Goal: Task Accomplishment & Management: Manage account settings

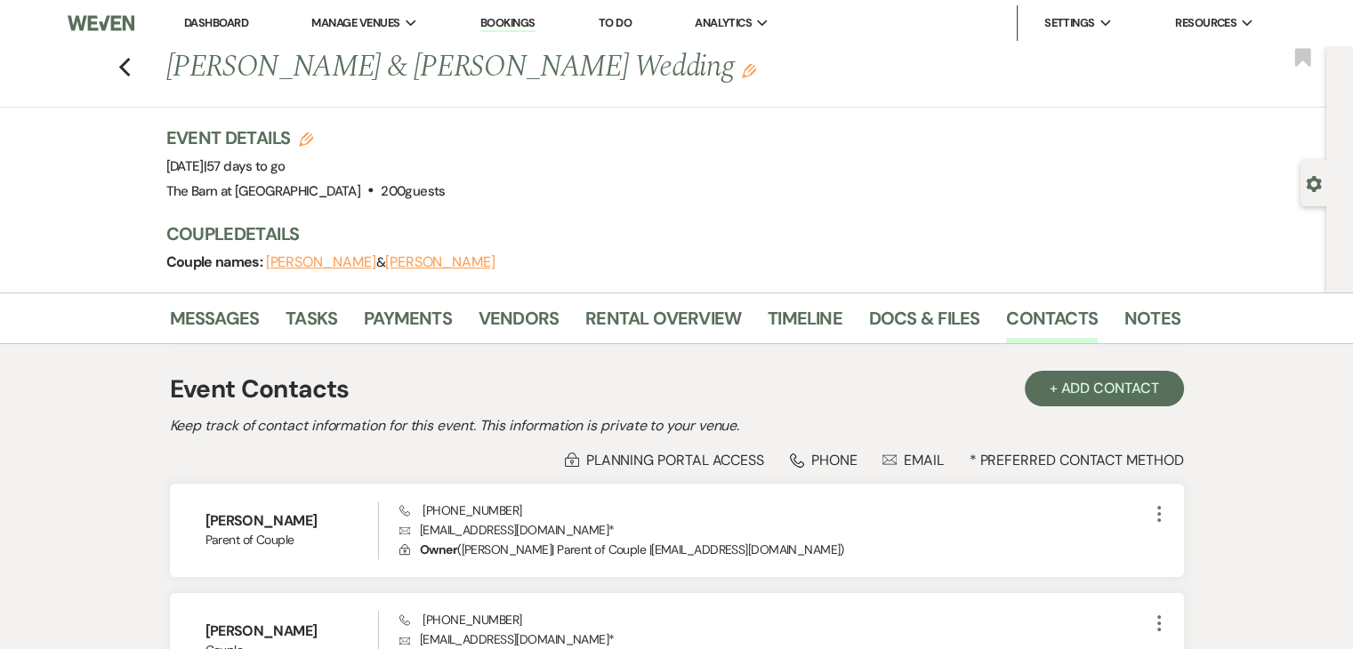
click at [196, 28] on link "Dashboard" at bounding box center [216, 22] width 64 height 15
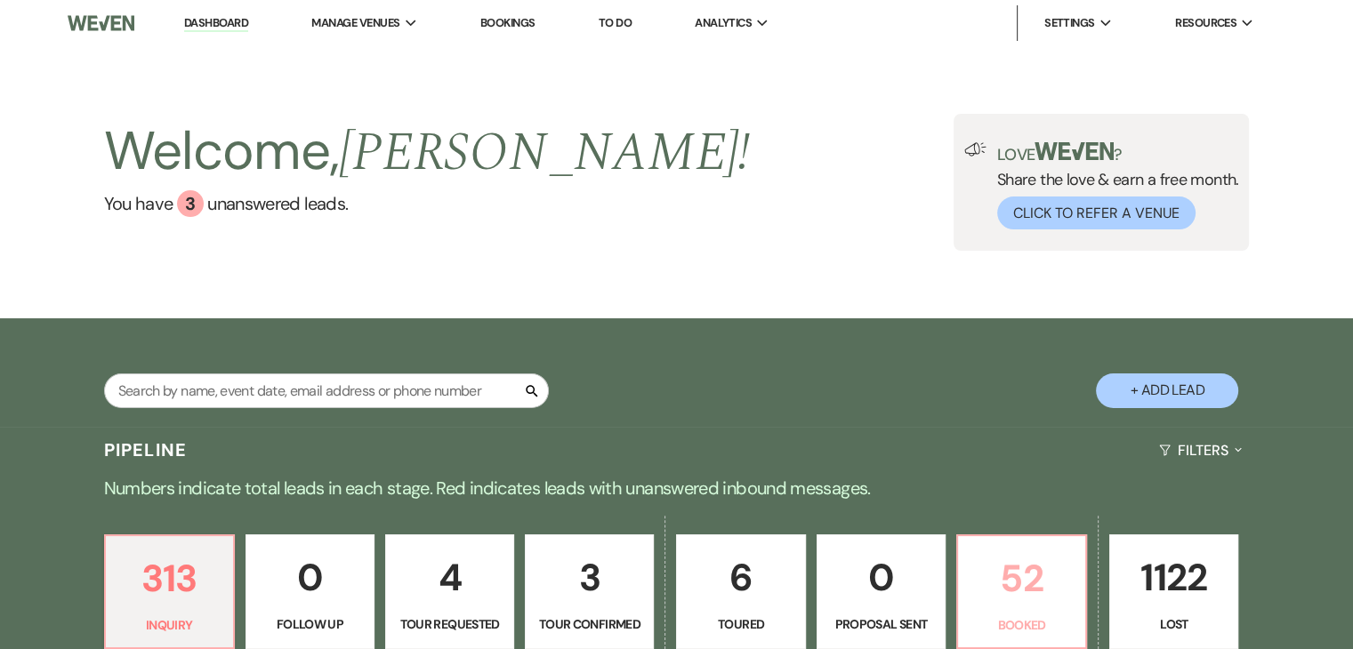
click at [1047, 574] on p "52" at bounding box center [1021, 579] width 106 height 60
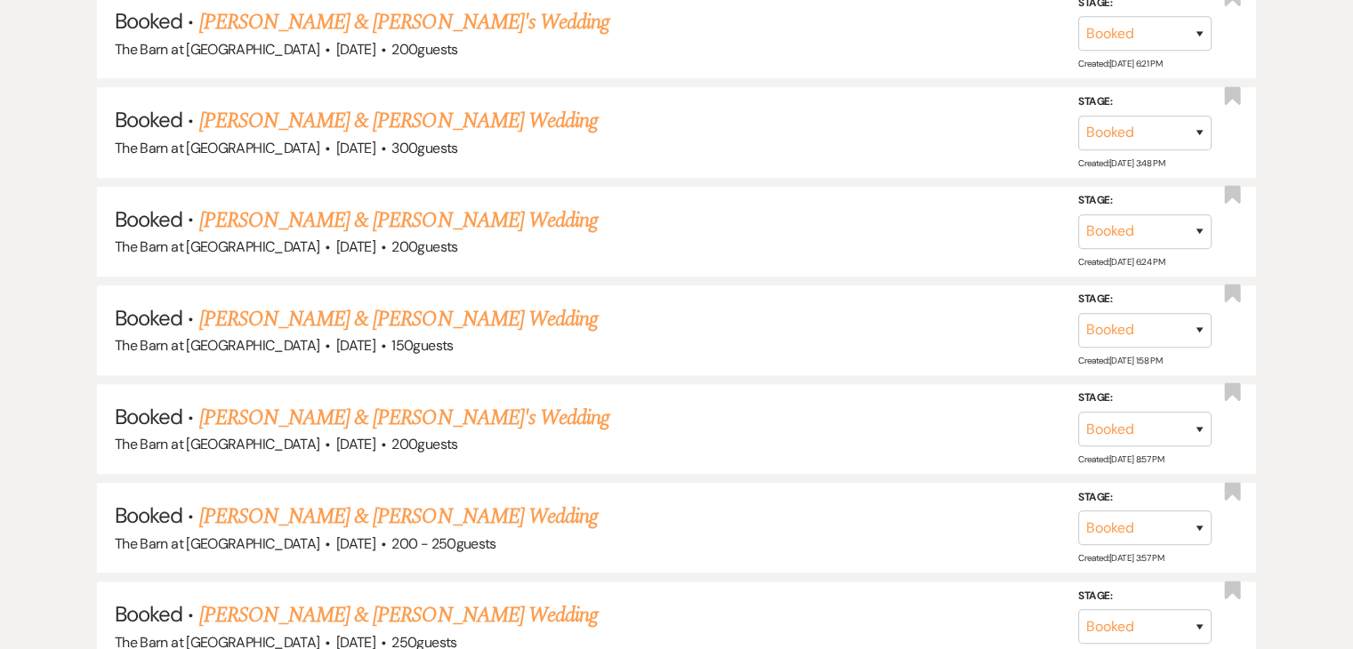
scroll to position [1526, 0]
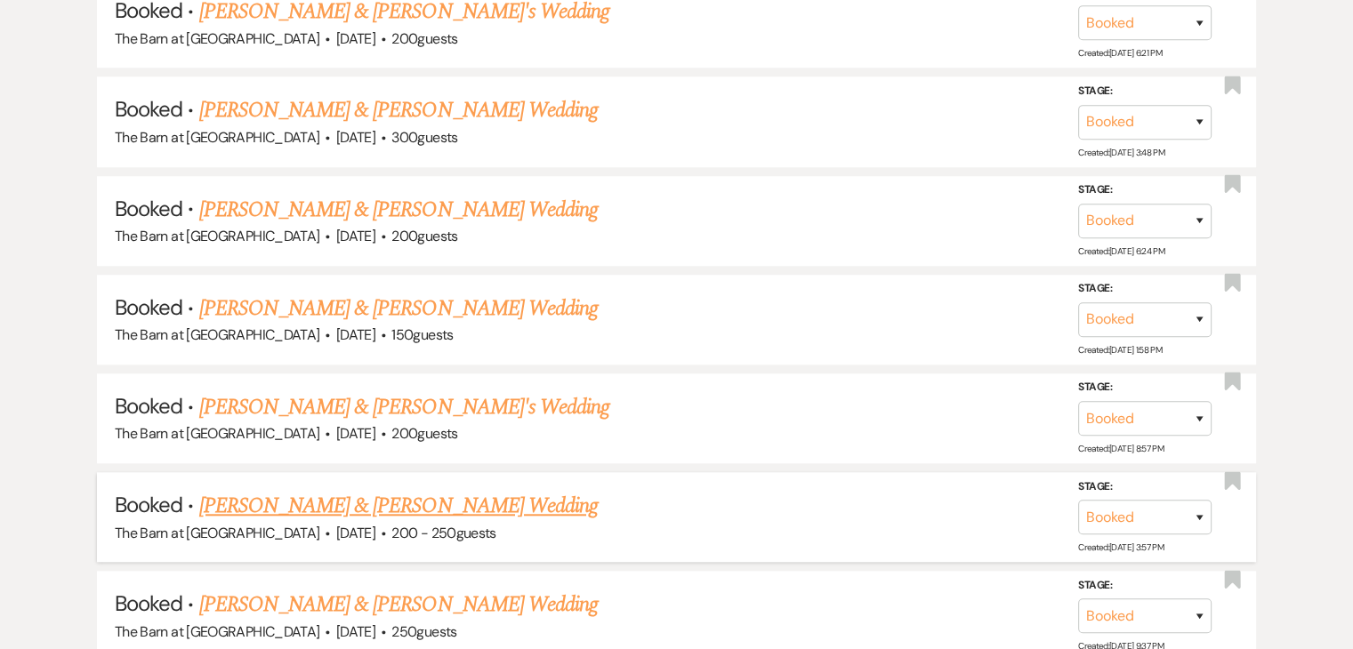
click at [534, 490] on link "[PERSON_NAME] & [PERSON_NAME] Wedding" at bounding box center [398, 506] width 398 height 32
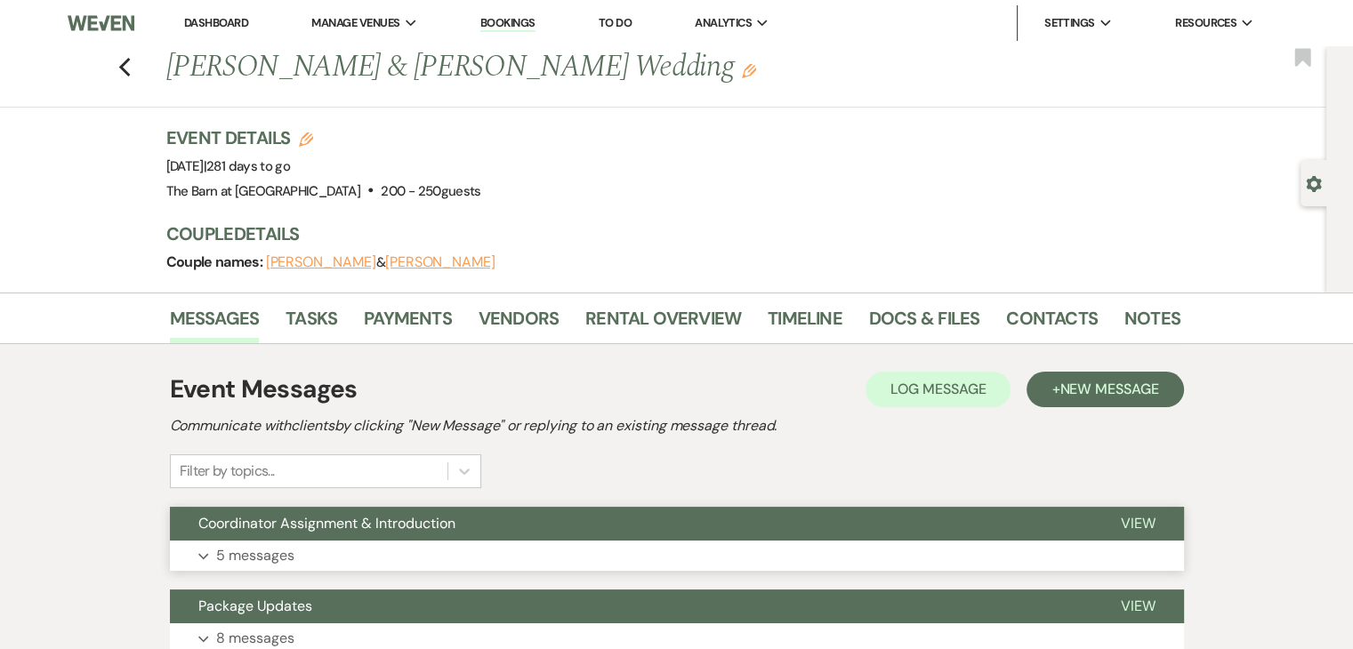
click at [285, 552] on p "5 messages" at bounding box center [255, 555] width 78 height 23
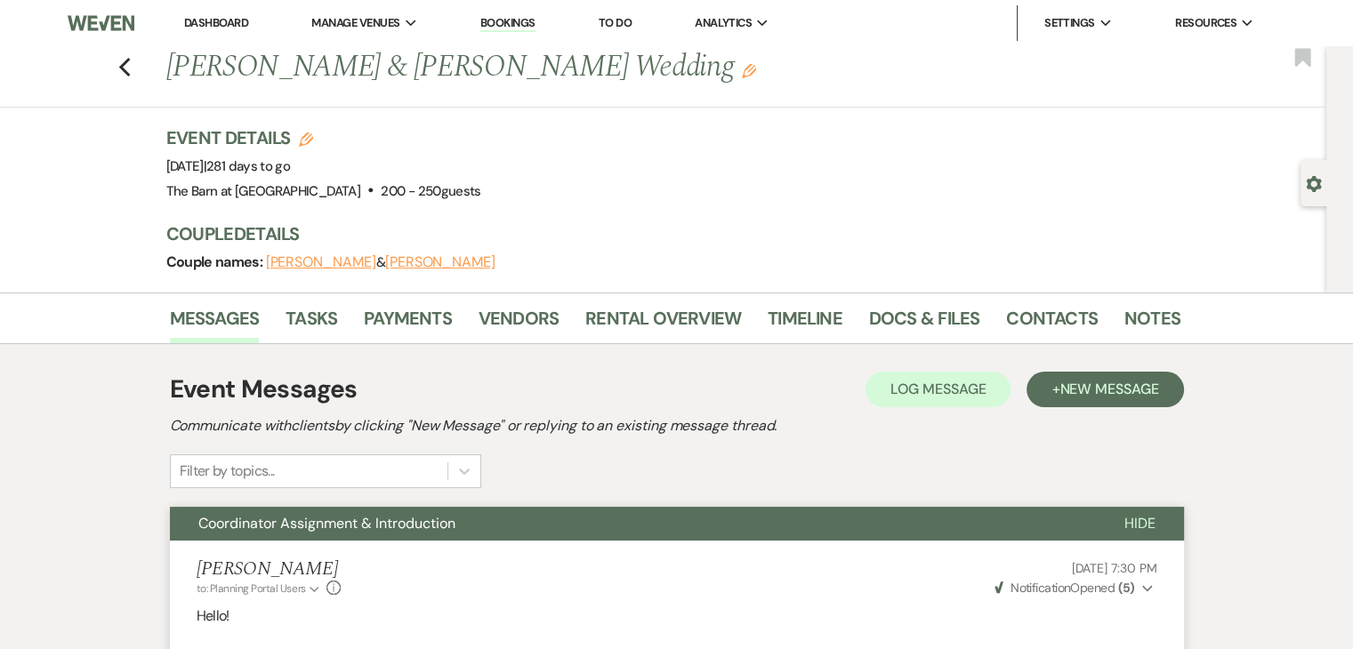
drag, startPoint x: 1352, startPoint y: 92, endPoint x: 1352, endPoint y: 108, distance: 15.1
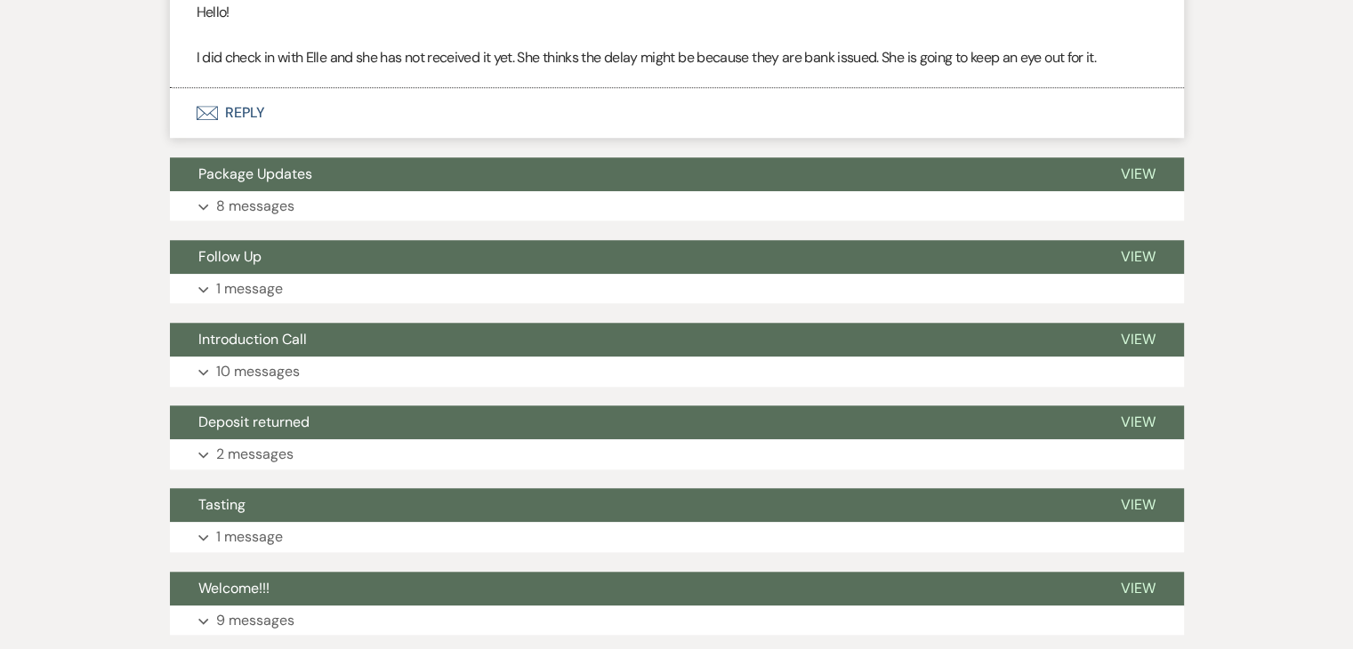
scroll to position [1506, 0]
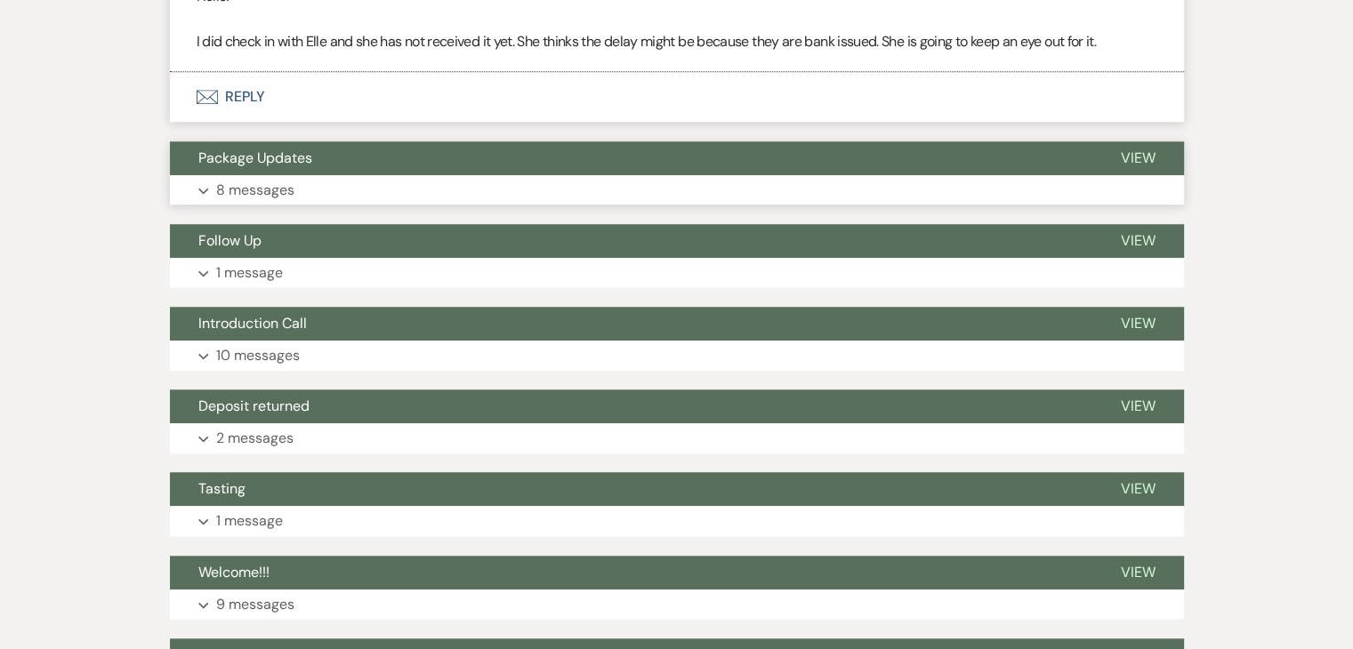
click at [250, 202] on p "8 messages" at bounding box center [255, 190] width 78 height 23
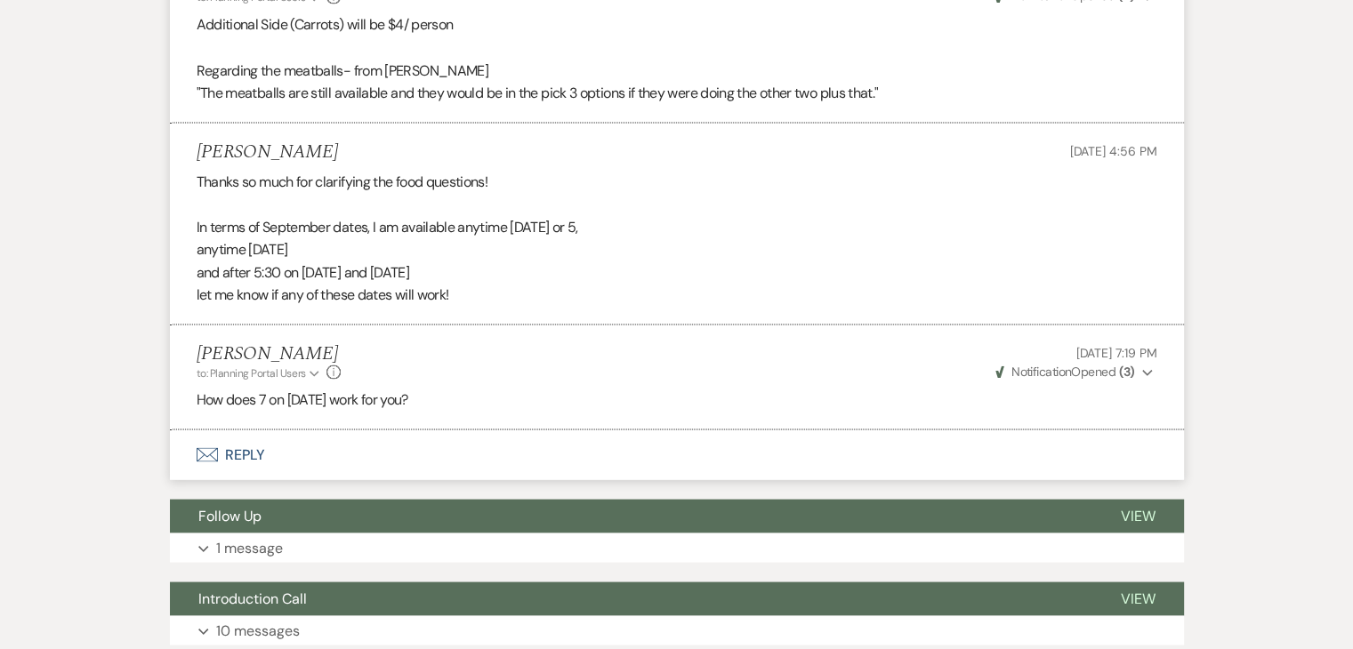
scroll to position [3379, 0]
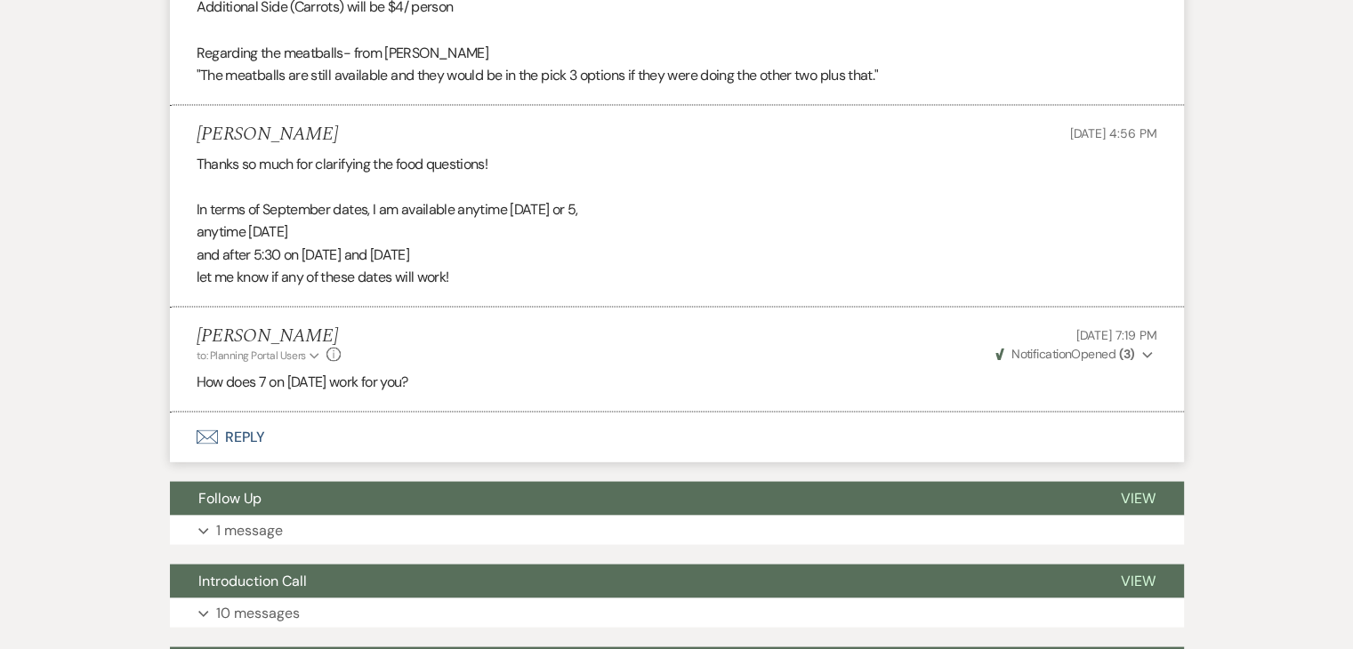
click at [1147, 357] on use "button" at bounding box center [1147, 354] width 10 height 6
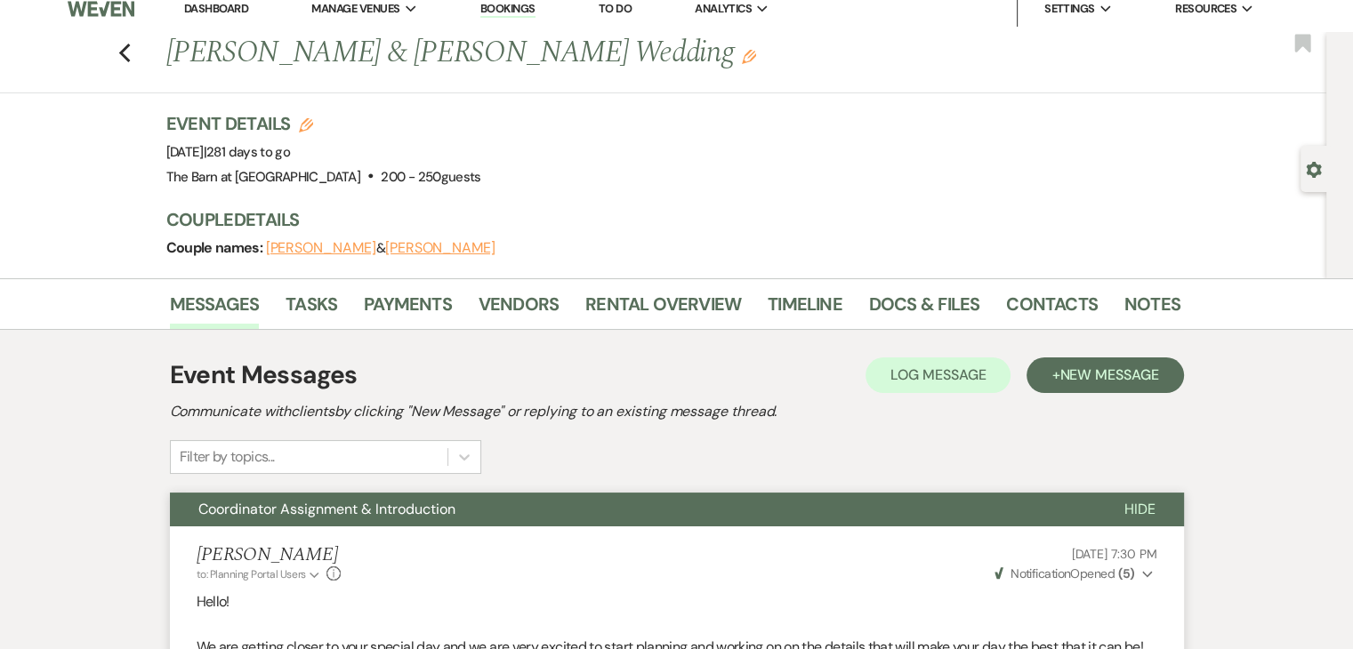
scroll to position [0, 0]
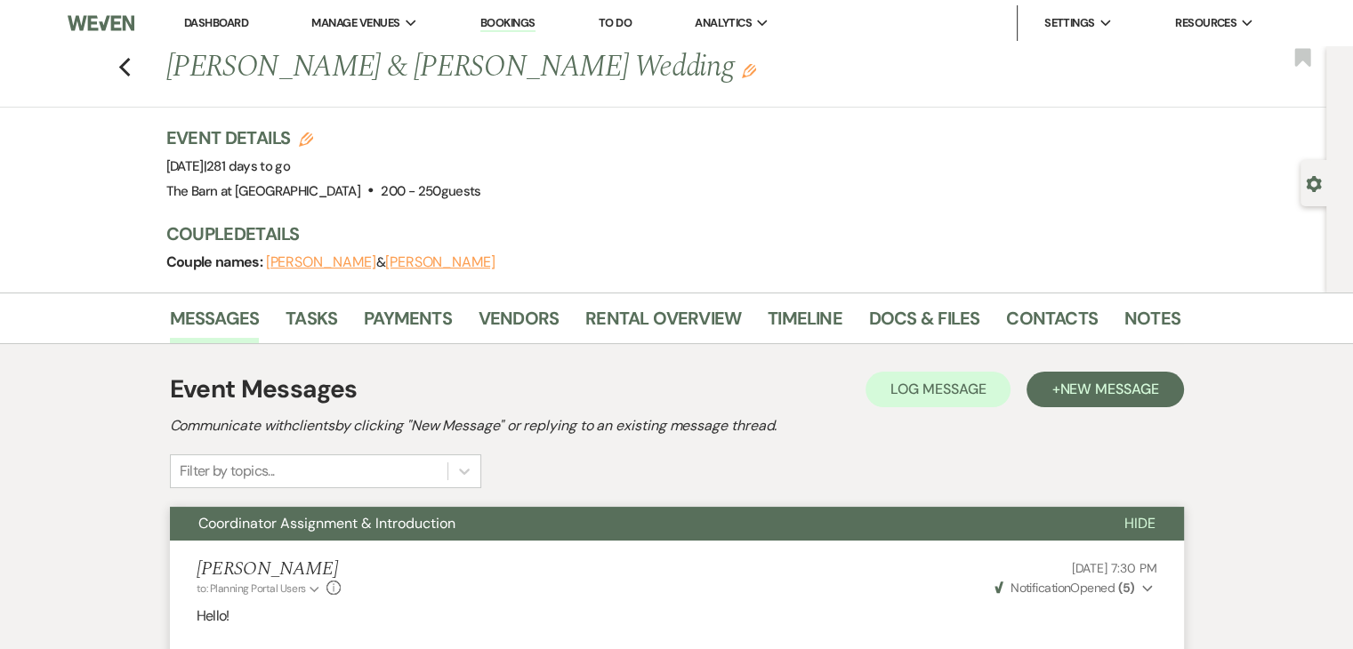
click at [220, 25] on link "Dashboard" at bounding box center [216, 22] width 64 height 15
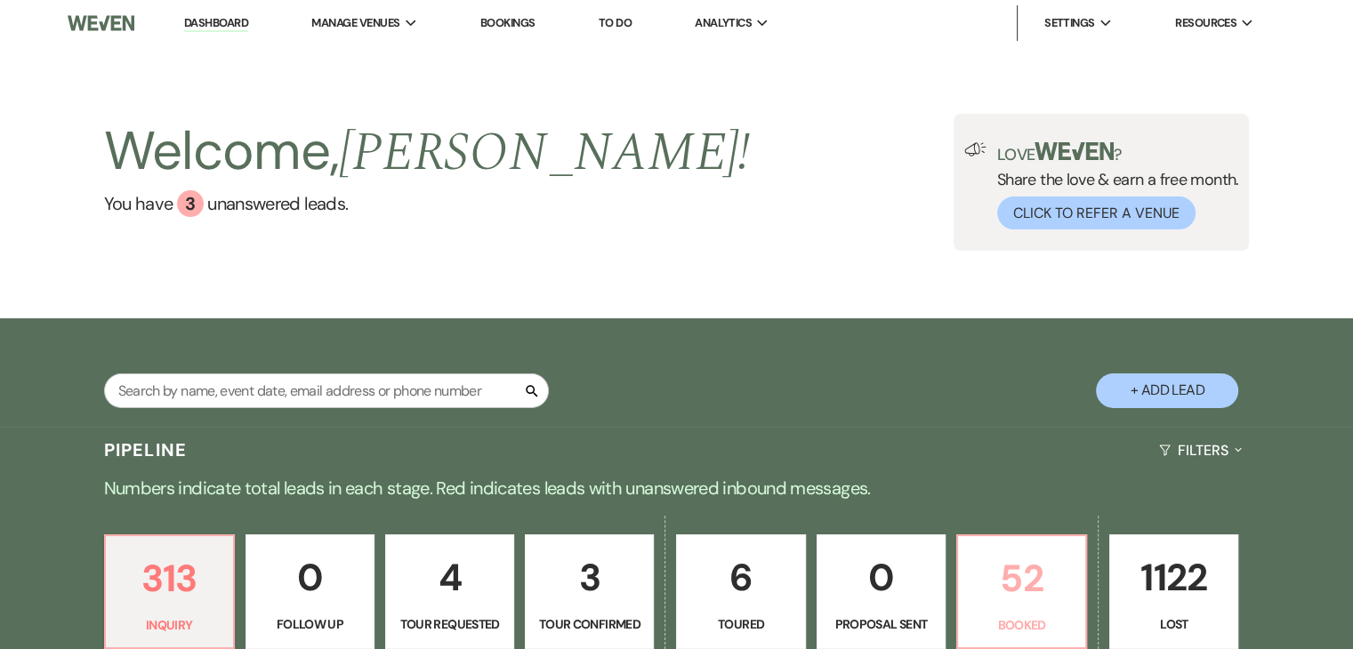
click at [1008, 599] on p "52" at bounding box center [1021, 579] width 106 height 60
